Goal: Entertainment & Leisure: Consume media (video, audio)

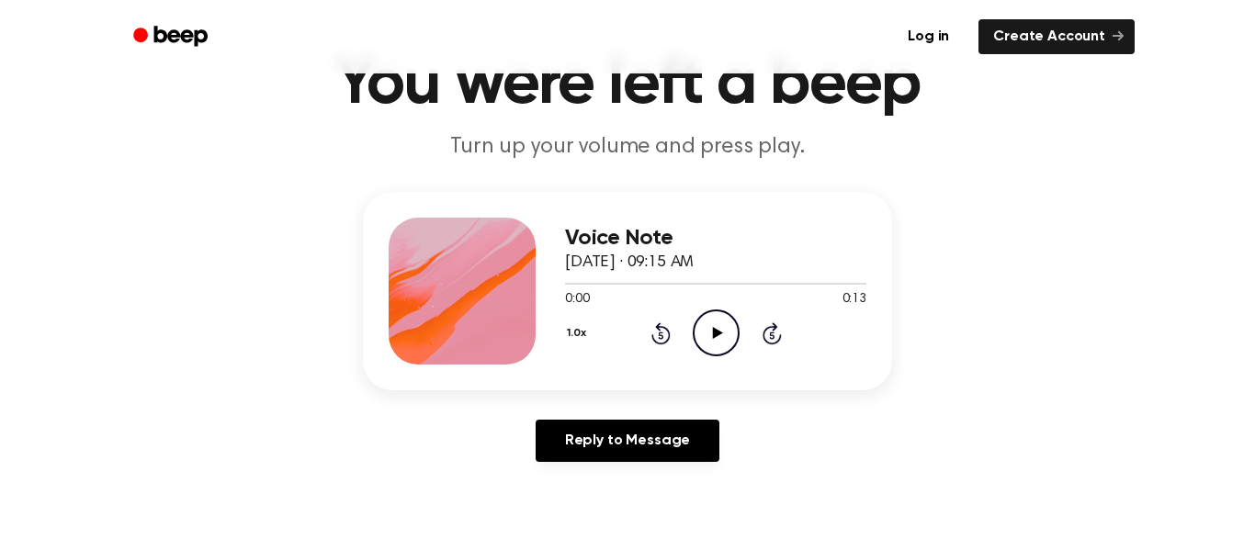
click at [718, 351] on icon "Play Audio" at bounding box center [716, 333] width 47 height 47
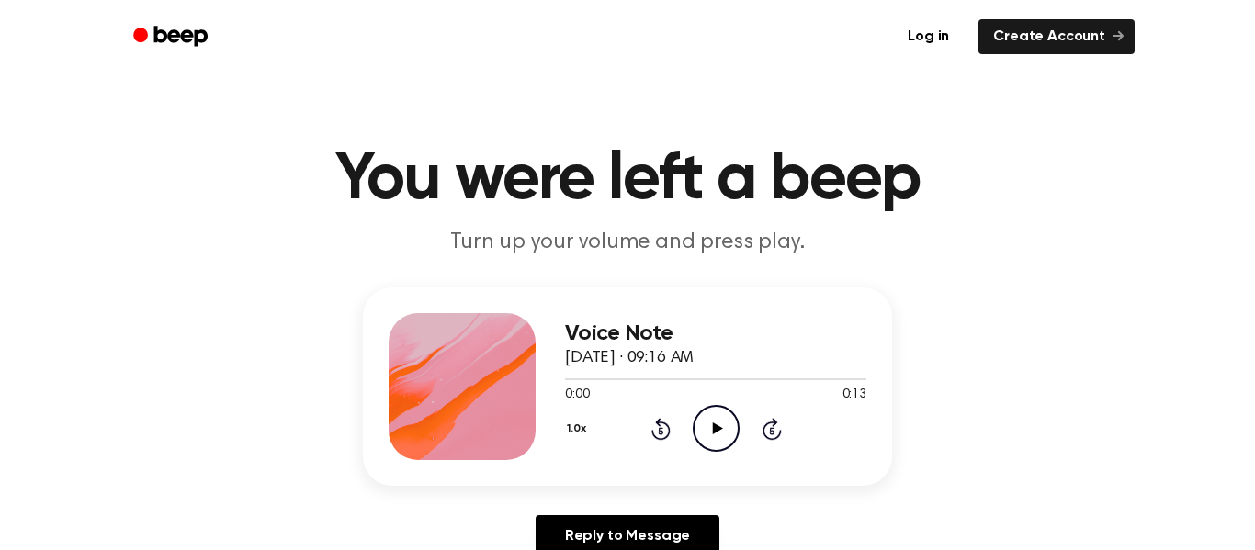
click at [727, 416] on icon "Play Audio" at bounding box center [716, 428] width 47 height 47
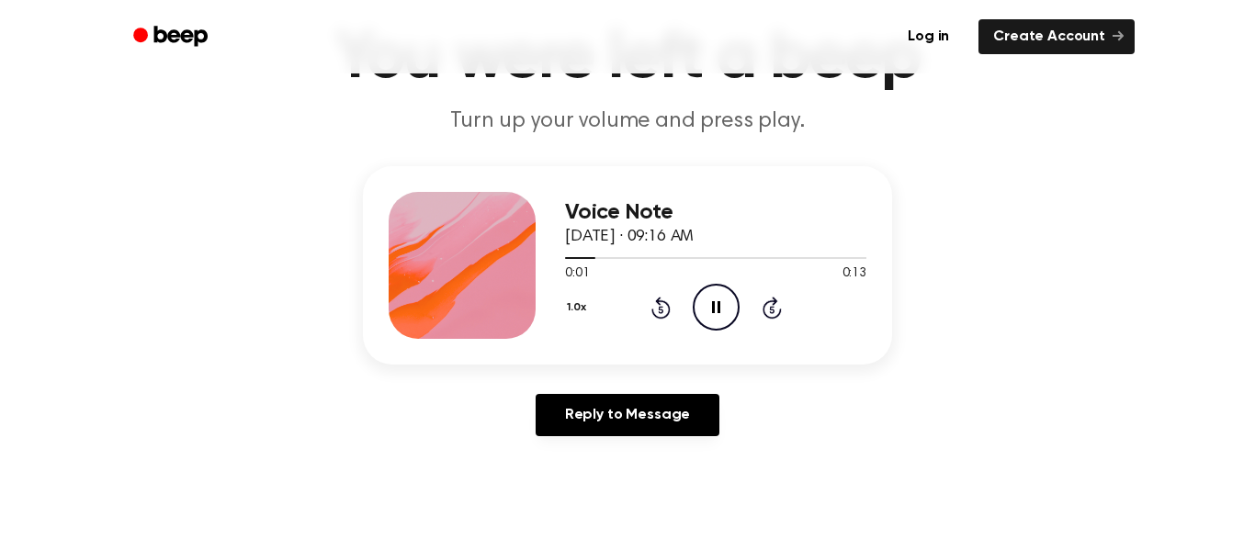
scroll to position [122, 0]
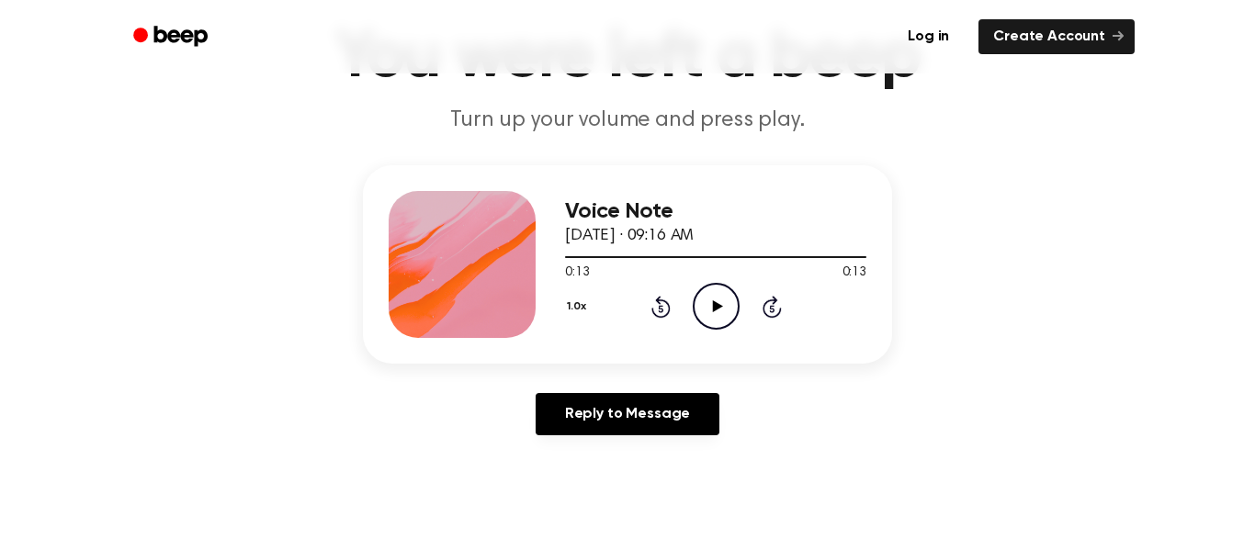
click at [721, 326] on icon "Play Audio" at bounding box center [716, 306] width 47 height 47
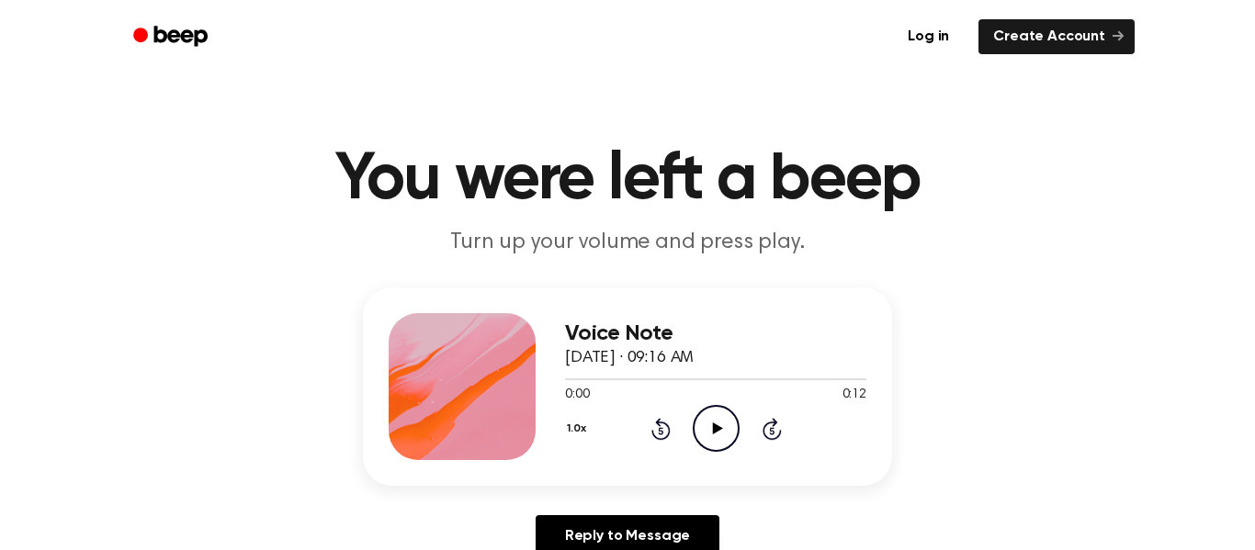
click at [721, 441] on icon "Play Audio" at bounding box center [716, 428] width 47 height 47
click at [725, 349] on div "Voice Note September 23, 2025 · 09:16 AM" at bounding box center [715, 346] width 301 height 50
click at [702, 422] on icon "Play Audio" at bounding box center [716, 428] width 47 height 47
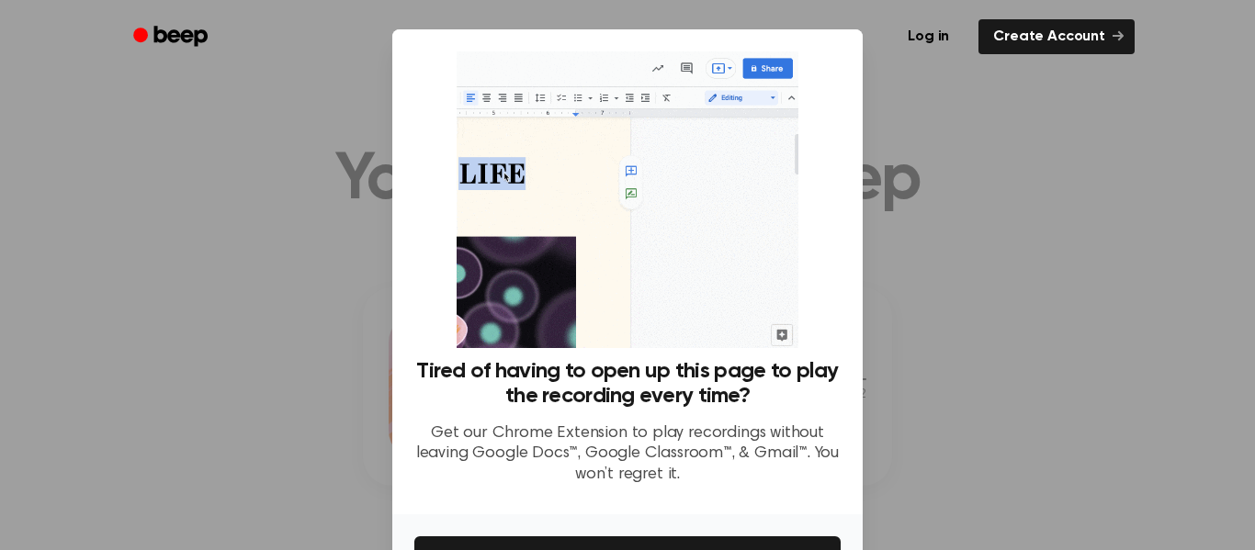
click at [934, 429] on div at bounding box center [627, 275] width 1255 height 550
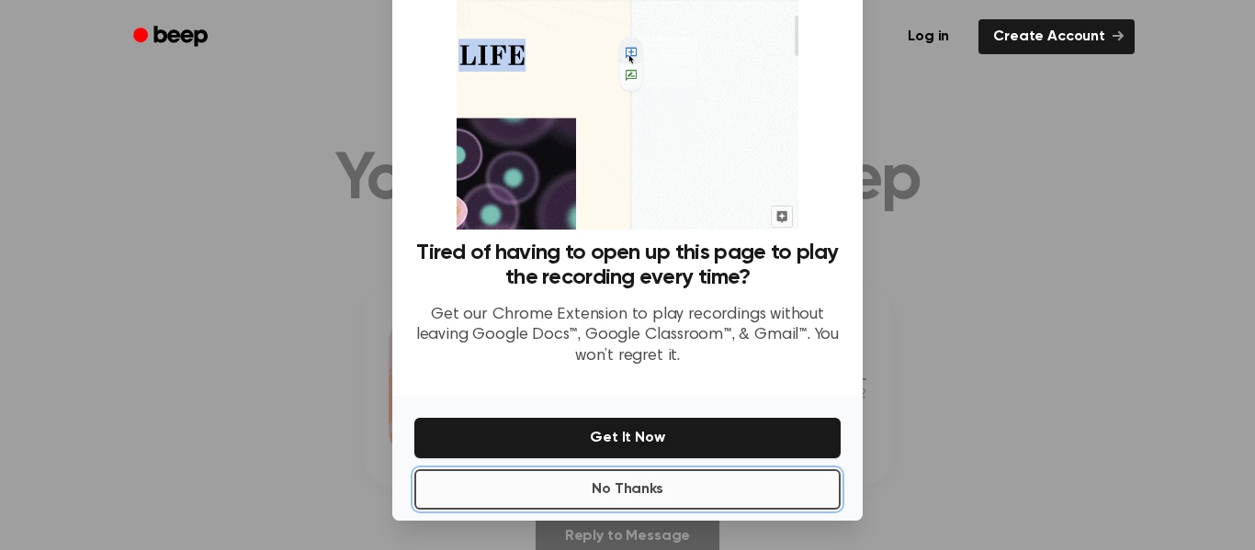
click at [689, 485] on button "No Thanks" at bounding box center [627, 489] width 426 height 40
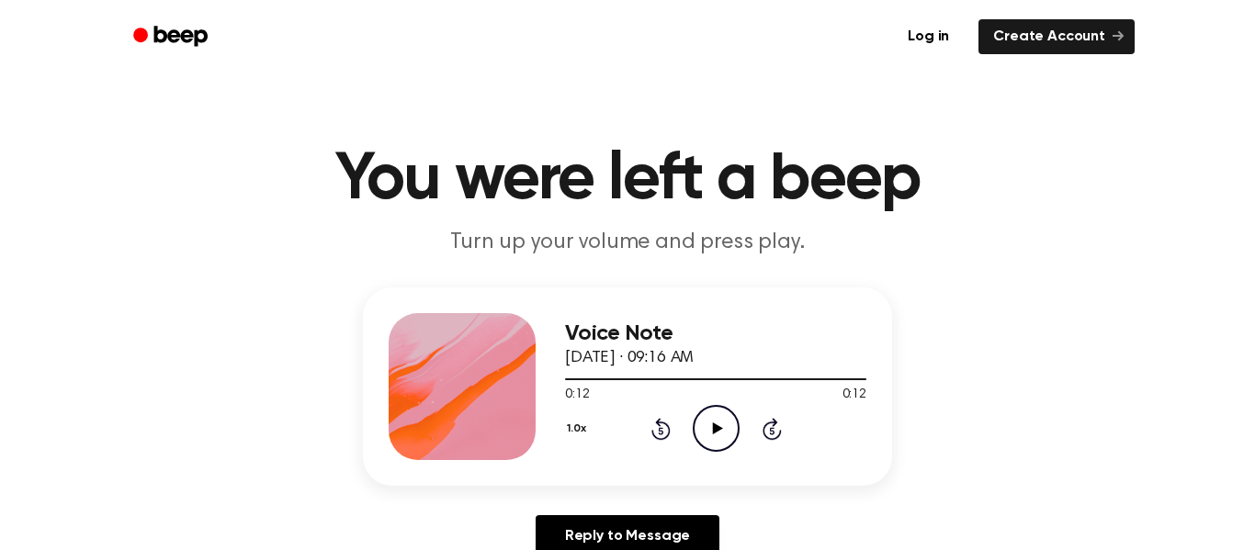
click at [699, 419] on icon "Play Audio" at bounding box center [716, 428] width 47 height 47
click at [732, 429] on icon "Play Audio" at bounding box center [716, 428] width 47 height 47
